Goal: Complete application form

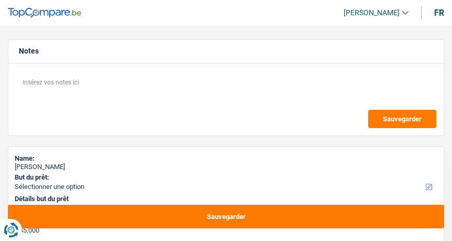
select select "120"
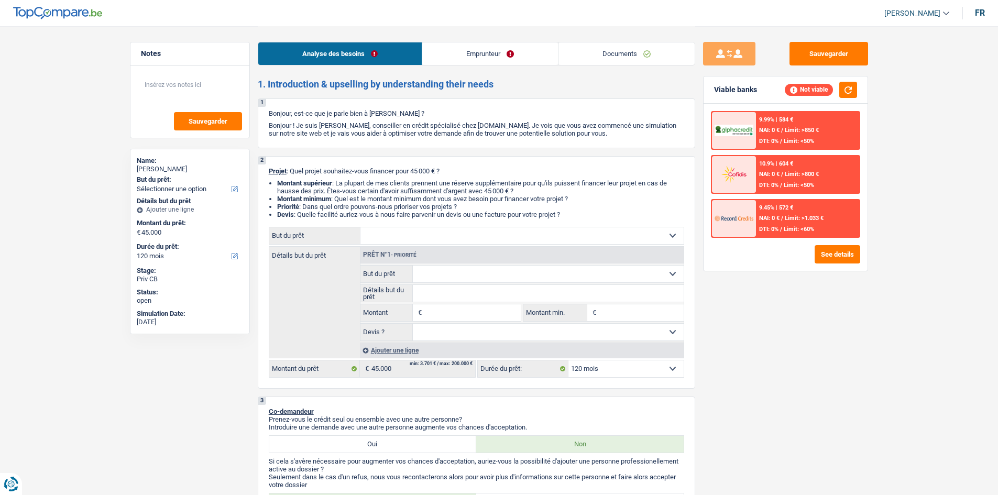
click at [452, 62] on link "Emprunteur" at bounding box center [490, 53] width 136 height 23
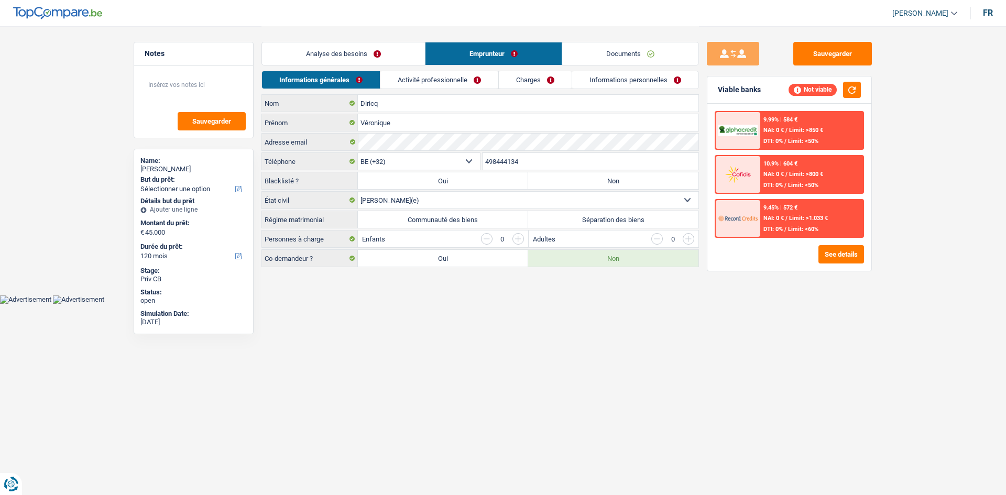
click at [452, 73] on link "Activité professionnelle" at bounding box center [439, 79] width 118 height 17
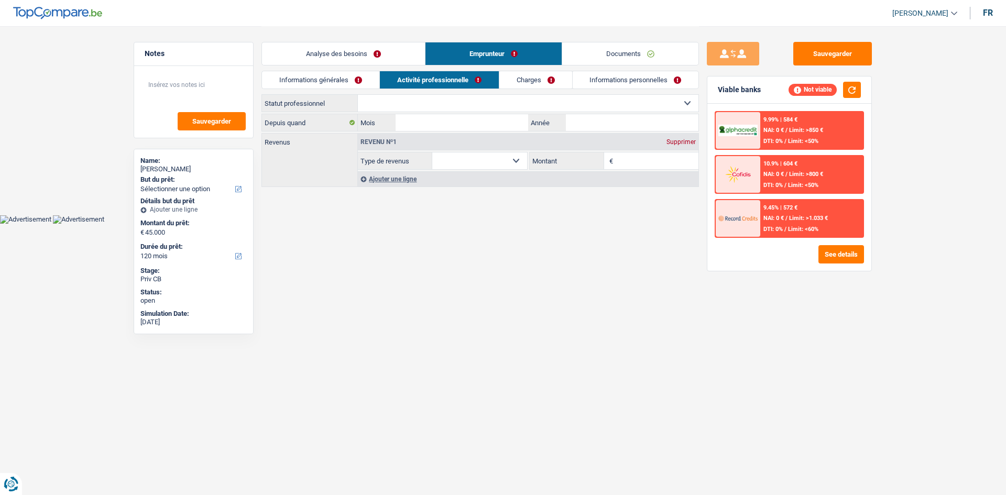
click at [452, 80] on link "Charges" at bounding box center [535, 79] width 73 height 17
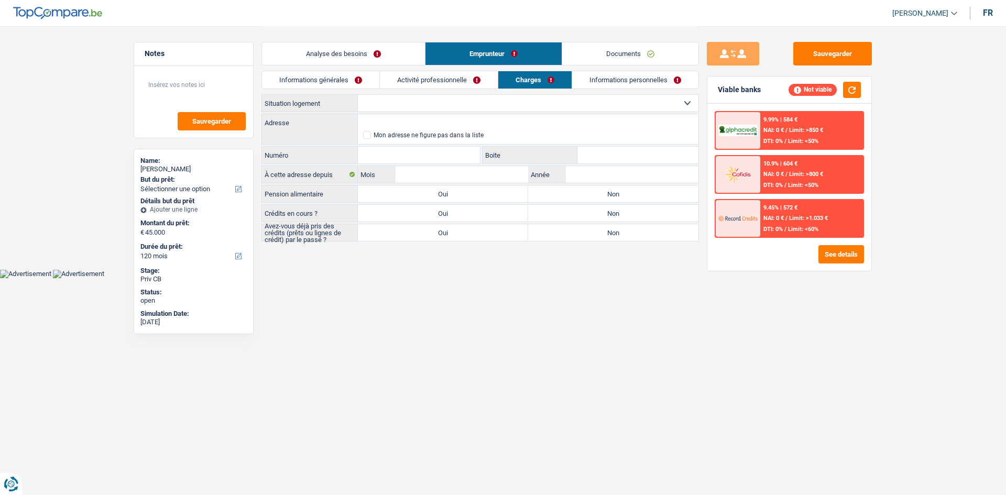
click at [452, 82] on link "Informations personnelles" at bounding box center [635, 79] width 126 height 17
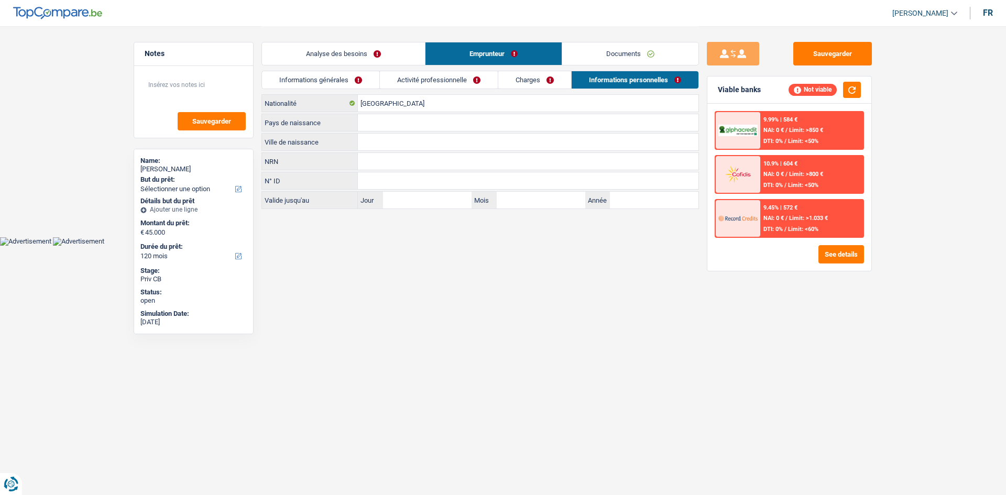
click at [452, 57] on link "Documents" at bounding box center [630, 53] width 136 height 23
